Goal: Navigation & Orientation: Find specific page/section

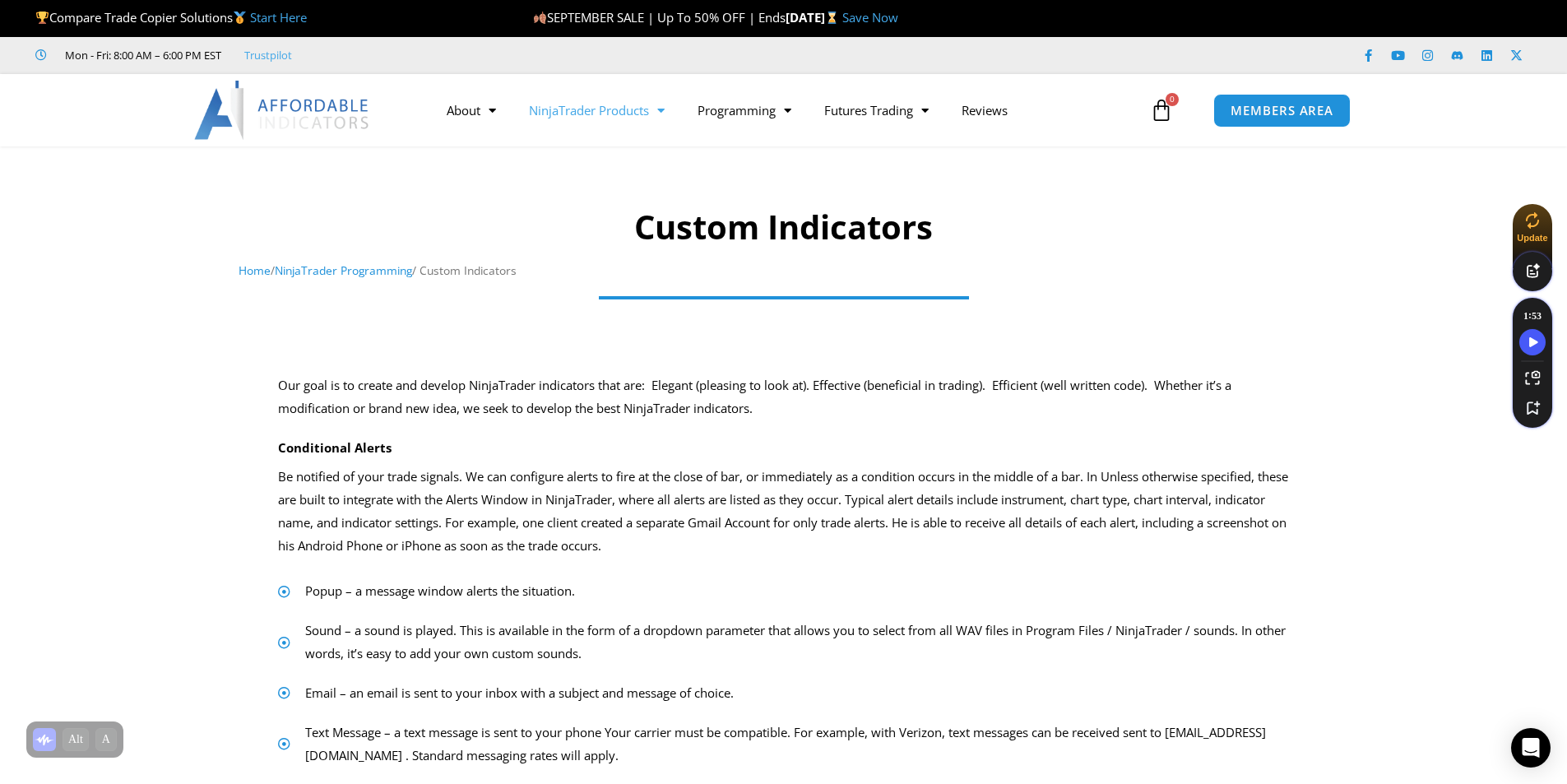
click at [597, 115] on link "NinjaTrader Products" at bounding box center [597, 110] width 169 height 38
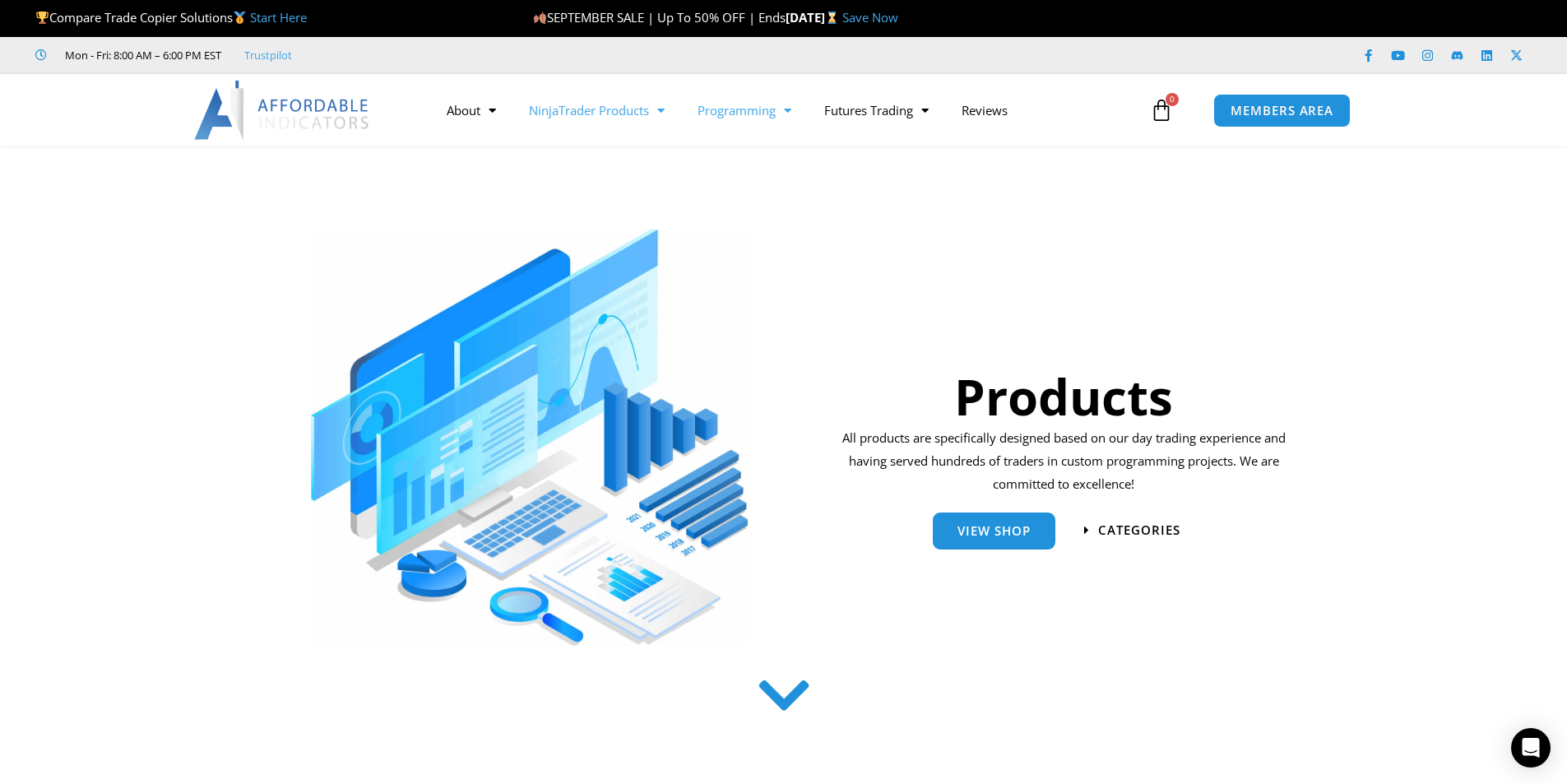
click at [769, 118] on link "Programming" at bounding box center [744, 110] width 126 height 38
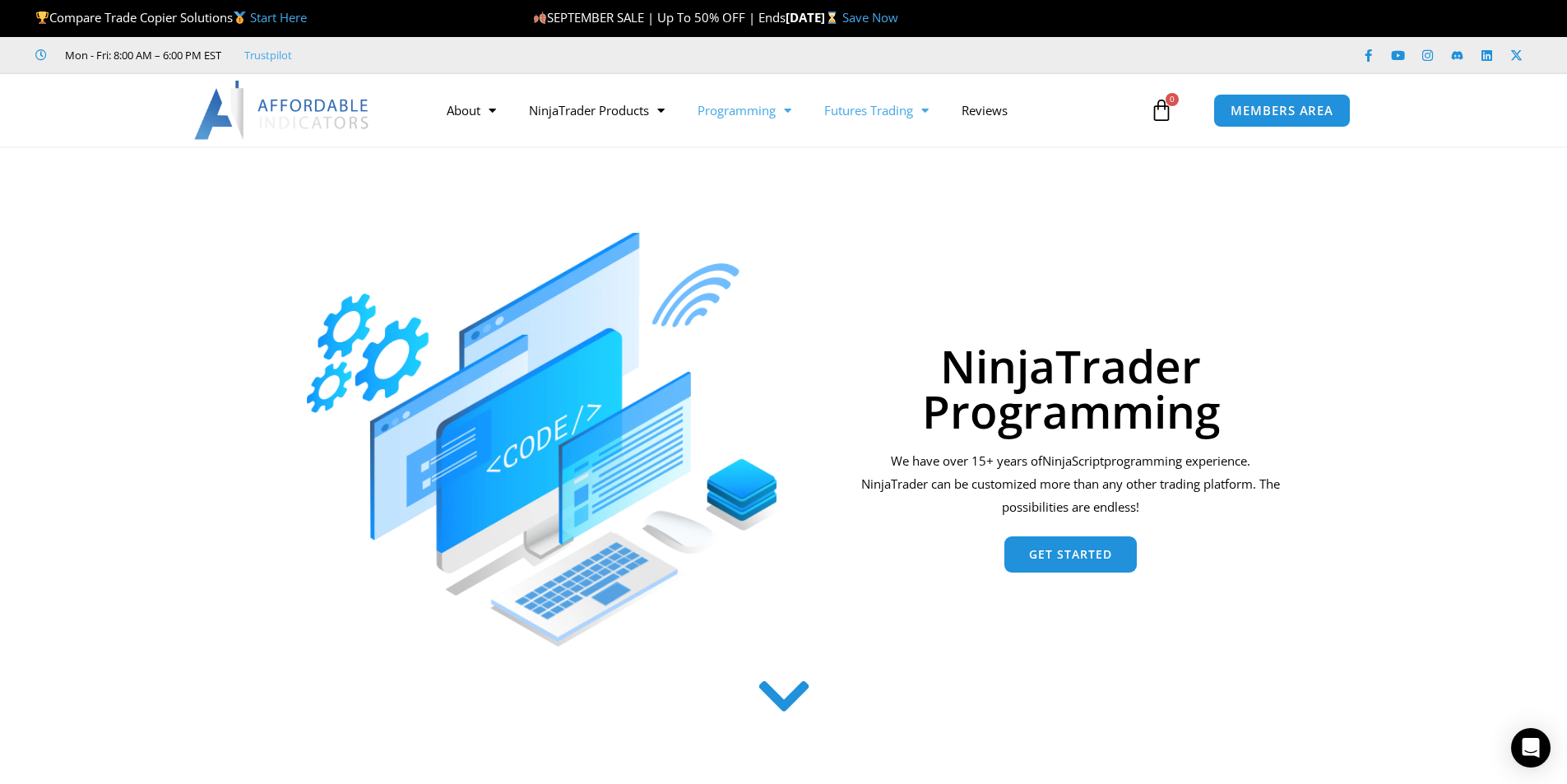
click at [864, 112] on link "Futures Trading" at bounding box center [877, 110] width 137 height 38
